Goal: Task Accomplishment & Management: Use online tool/utility

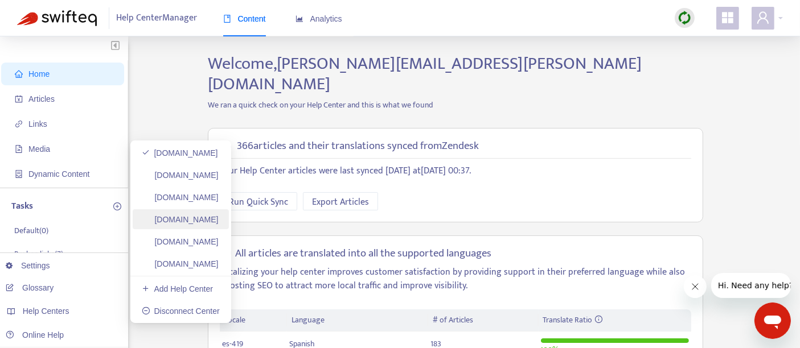
click at [219, 219] on link "[DOMAIN_NAME]" at bounding box center [180, 219] width 77 height 9
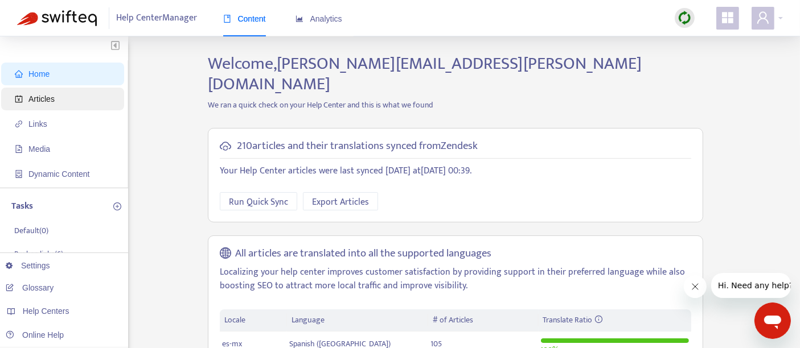
click at [71, 100] on span "Articles" at bounding box center [65, 99] width 100 height 23
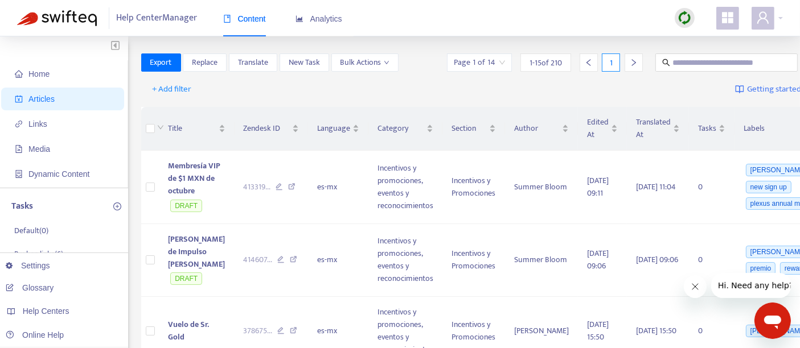
click at [653, 57] on div at bounding box center [726, 63] width 147 height 18
click at [655, 60] on span at bounding box center [726, 63] width 142 height 18
paste input "**********"
type input "**********"
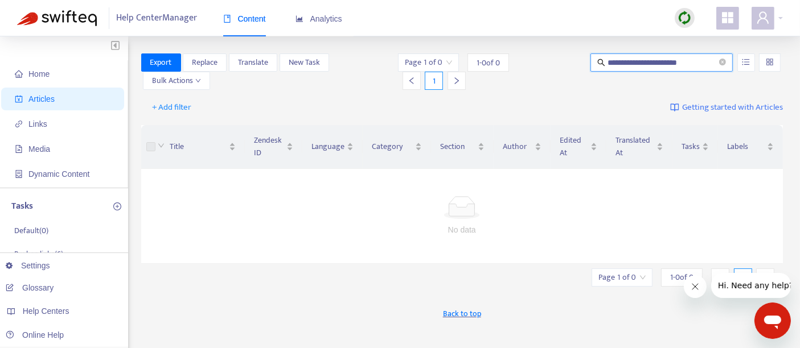
click at [698, 63] on input "**********" at bounding box center [661, 62] width 109 height 13
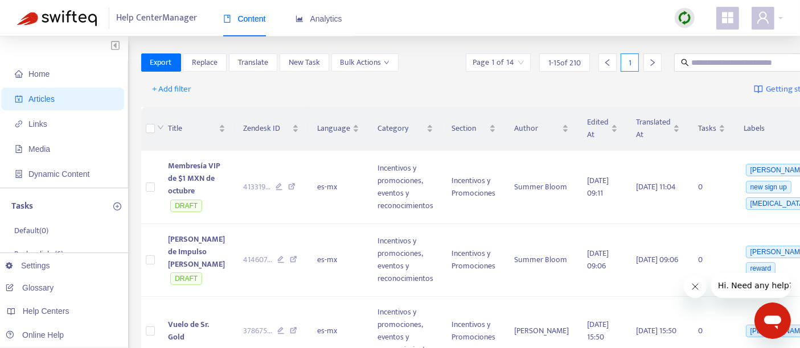
click at [681, 17] on img at bounding box center [684, 18] width 14 height 14
click at [710, 40] on link "Quick Sync" at bounding box center [708, 41] width 48 height 13
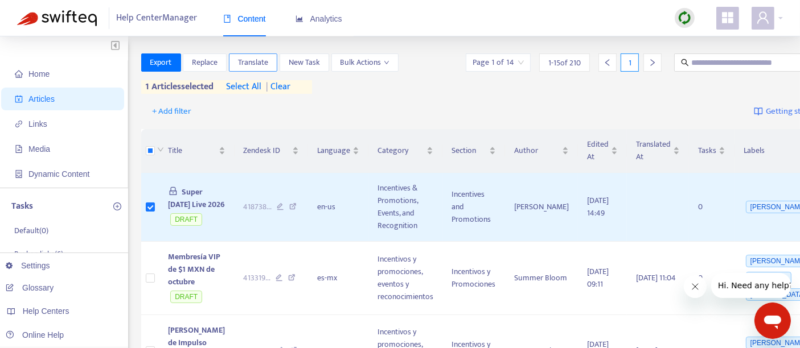
click at [250, 60] on span "Translate" at bounding box center [253, 62] width 30 height 13
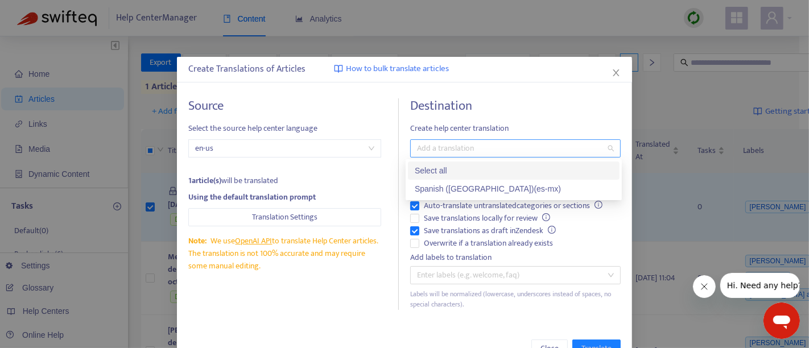
click at [443, 152] on div at bounding box center [510, 149] width 194 height 14
drag, startPoint x: 433, startPoint y: 187, endPoint x: 426, endPoint y: 204, distance: 18.4
click at [432, 186] on div "Spanish ([GEOGRAPHIC_DATA]) ( es-mx )" at bounding box center [514, 189] width 198 height 13
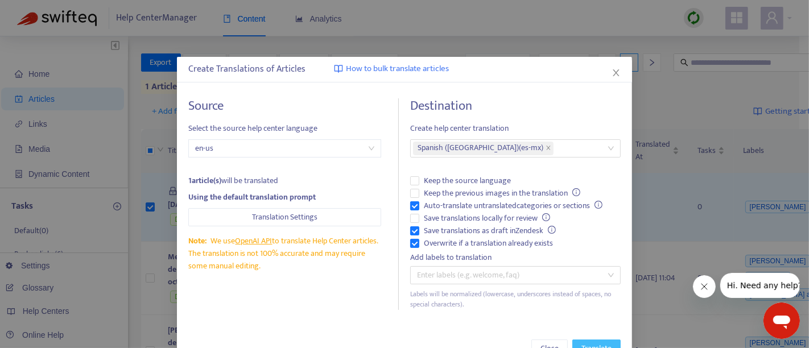
click at [589, 343] on span "Translate" at bounding box center [597, 349] width 30 height 13
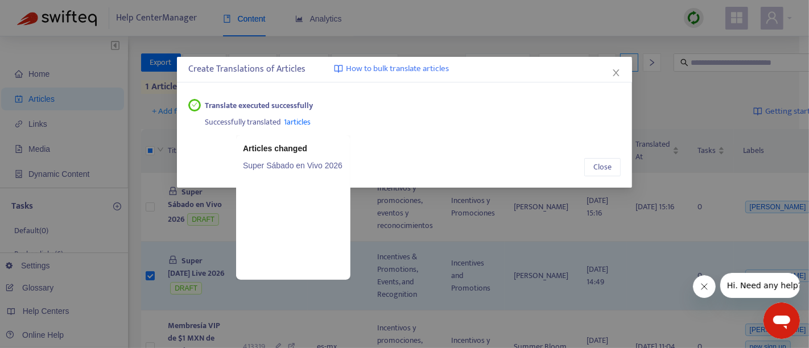
click at [297, 120] on span "1 articles" at bounding box center [298, 122] width 27 height 13
click at [298, 163] on link "Super Sábado en Vivo 2026" at bounding box center [293, 165] width 101 height 13
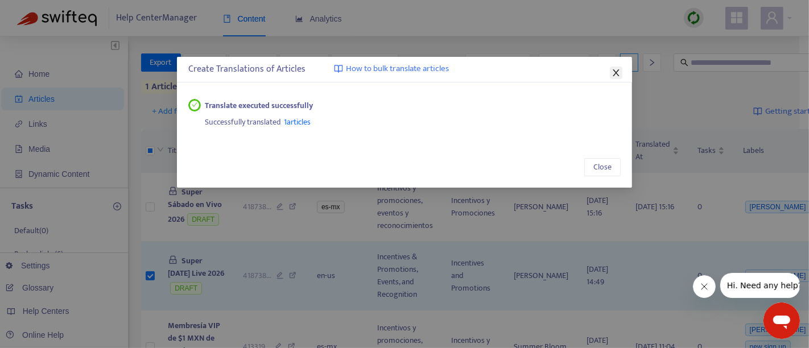
click at [619, 69] on icon "close" at bounding box center [616, 72] width 9 height 9
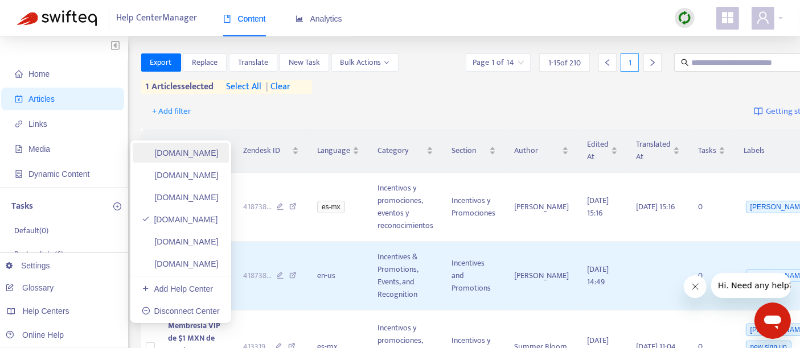
click at [192, 155] on link "[DOMAIN_NAME]" at bounding box center [180, 153] width 77 height 9
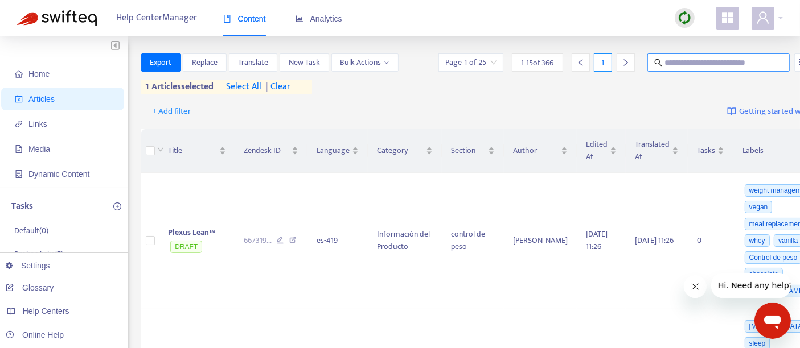
click at [664, 60] on input "text" at bounding box center [718, 62] width 109 height 13
paste input "**********"
type input "**********"
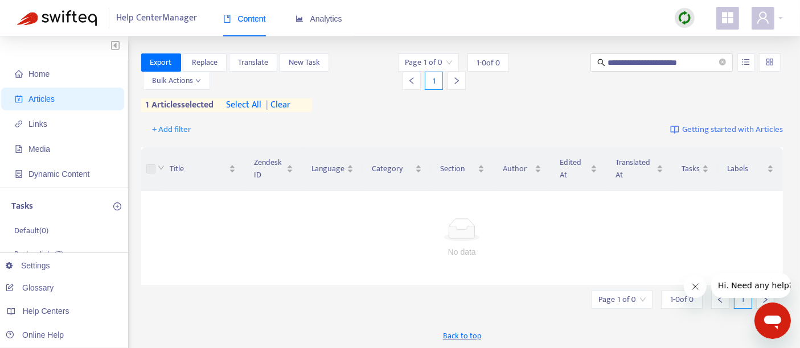
click at [687, 14] on img at bounding box center [684, 18] width 14 height 14
click at [720, 47] on link "Quick Sync" at bounding box center [708, 41] width 48 height 13
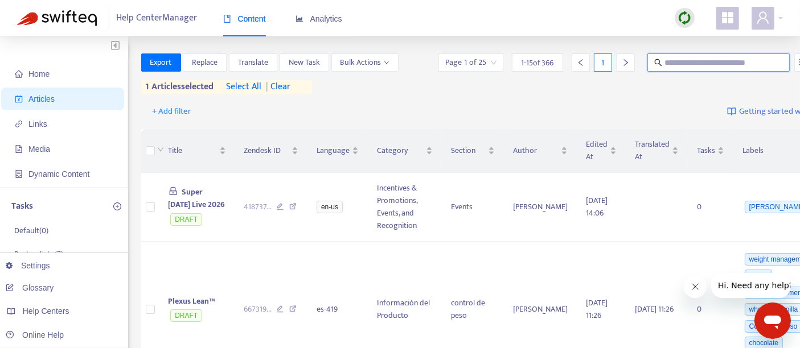
click at [664, 61] on input "text" at bounding box center [718, 62] width 109 height 13
paste input "**********"
type input "**********"
click at [156, 227] on td at bounding box center [150, 207] width 18 height 69
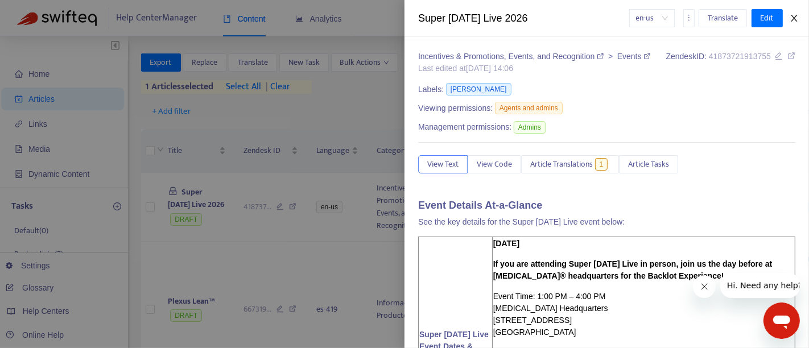
click at [790, 15] on icon "close" at bounding box center [794, 18] width 9 height 9
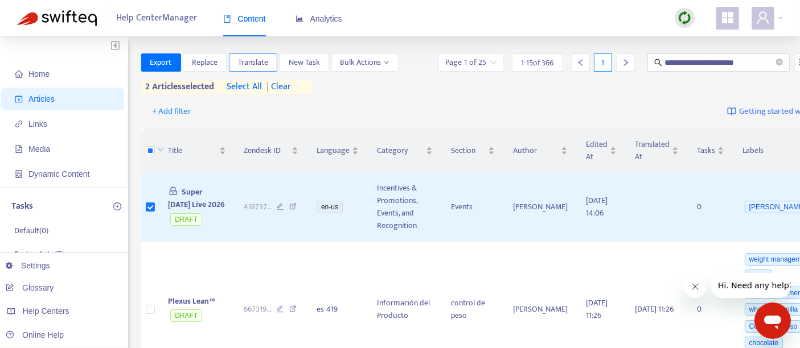
click at [247, 63] on span "Translate" at bounding box center [253, 62] width 30 height 13
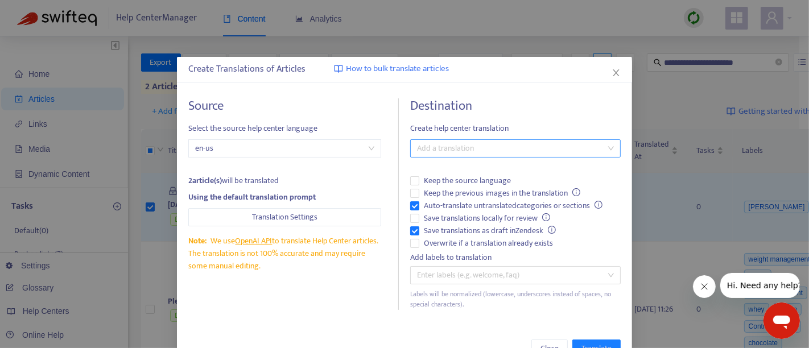
click at [463, 154] on div at bounding box center [510, 149] width 194 height 14
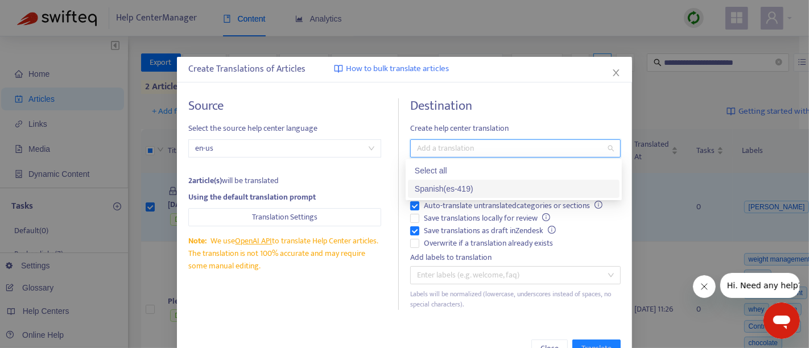
click at [436, 192] on div "Spanish ( es-419 )" at bounding box center [514, 189] width 198 height 13
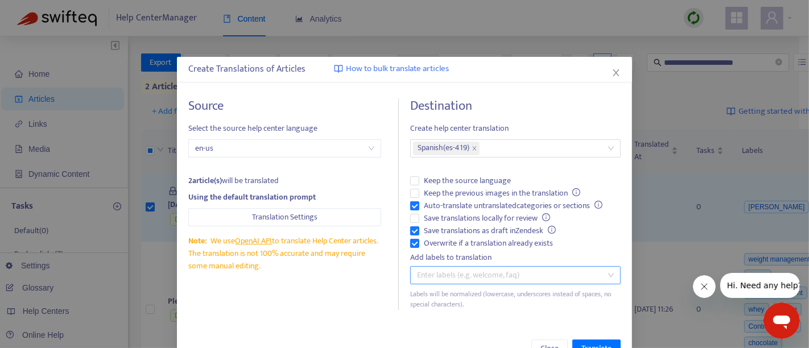
click at [435, 274] on div at bounding box center [510, 276] width 194 height 14
click at [522, 76] on div "Create Translations of Articles How to bulk translate articles" at bounding box center [404, 70] width 455 height 26
click at [582, 344] on span "Translate" at bounding box center [597, 349] width 30 height 13
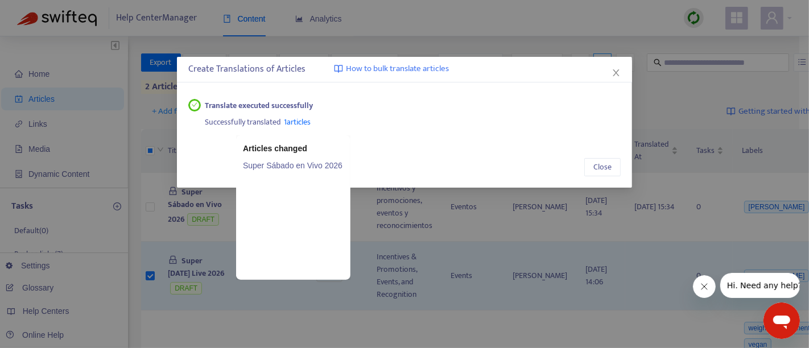
click at [291, 120] on span "1 articles" at bounding box center [298, 122] width 27 height 13
click at [287, 164] on link "Super Sábado en Vivo 2026" at bounding box center [293, 165] width 101 height 13
